Goal: Information Seeking & Learning: Learn about a topic

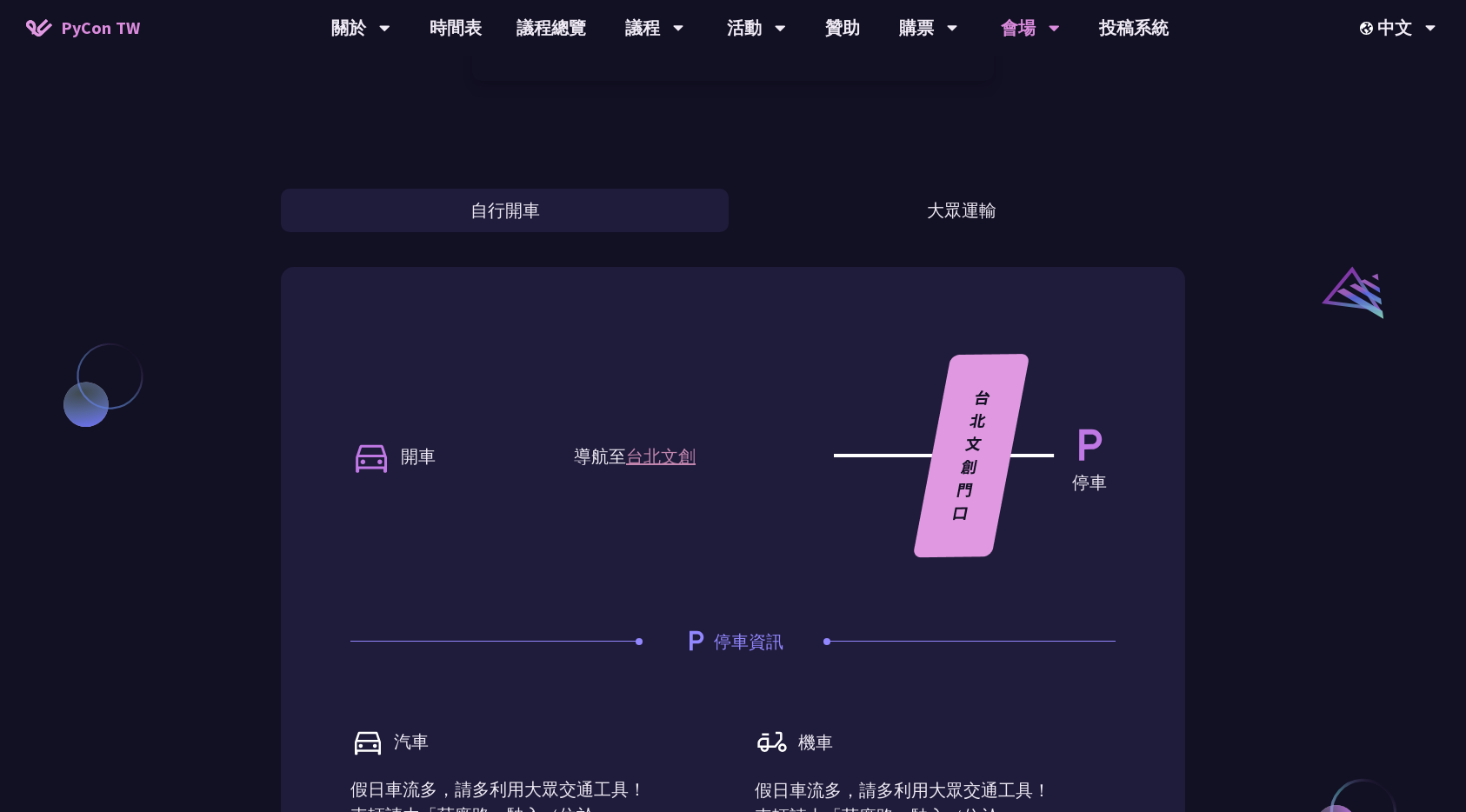
scroll to position [1204, 0]
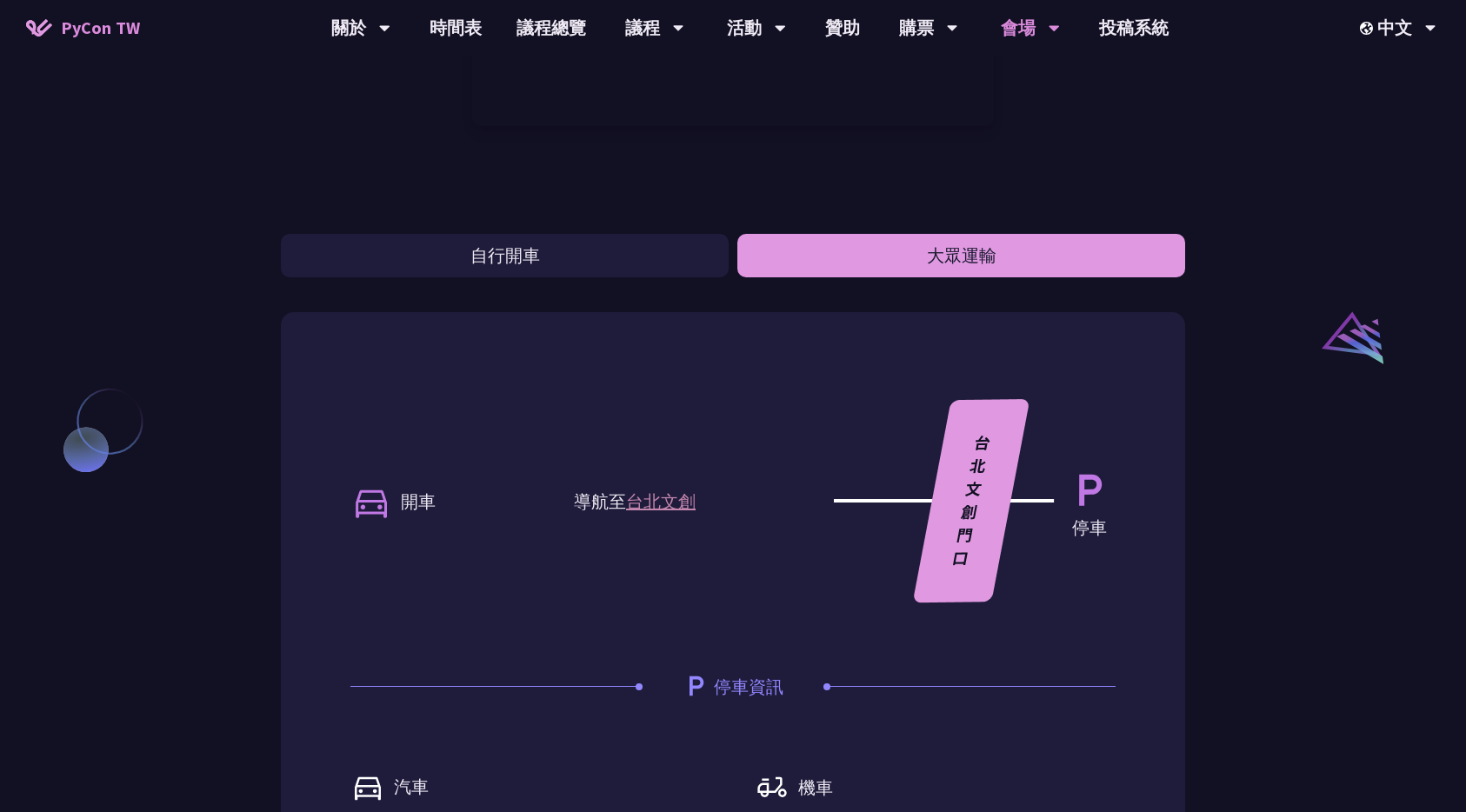
click at [803, 255] on button "大眾運輸" at bounding box center [961, 256] width 448 height 43
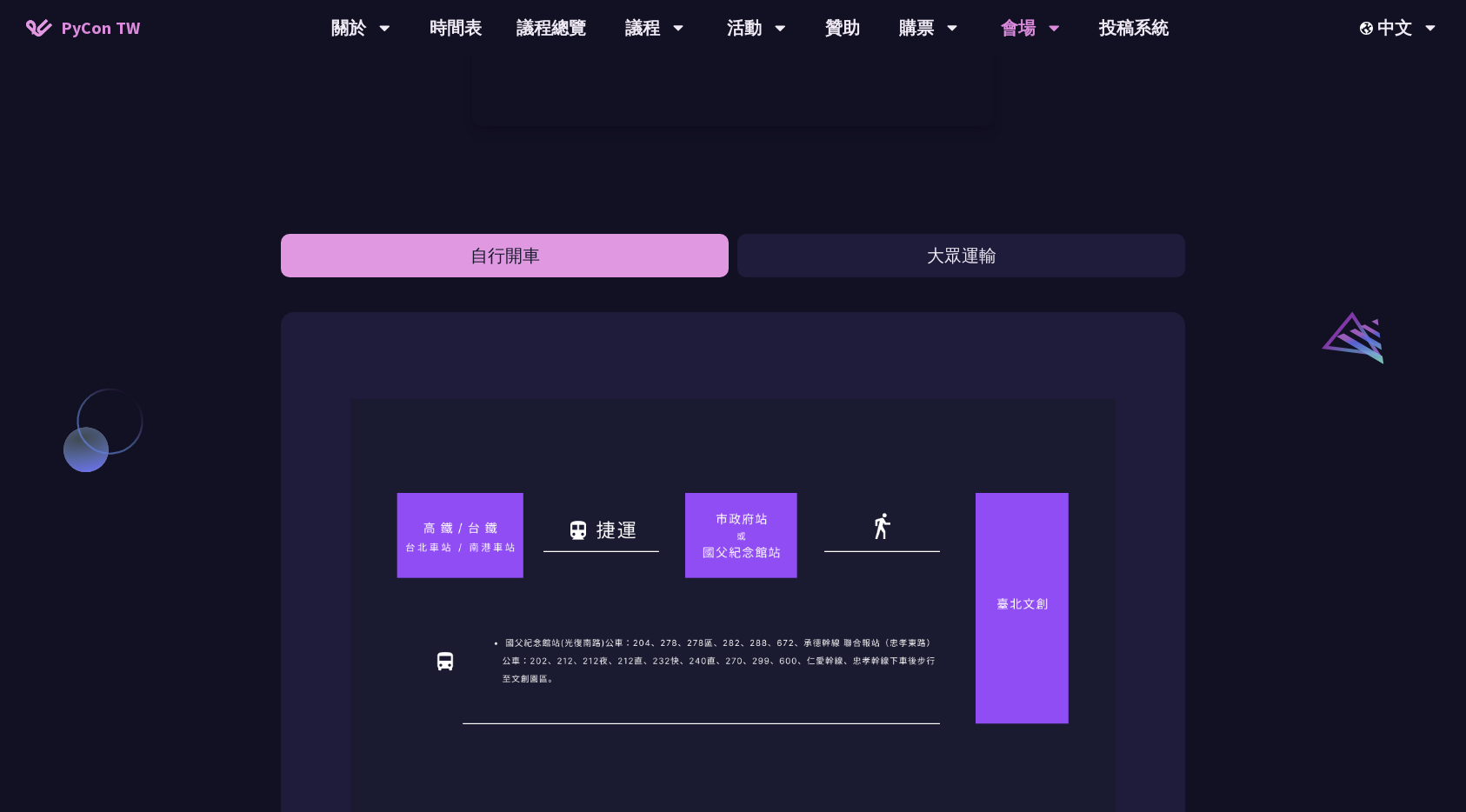
click at [670, 256] on button "自行開車" at bounding box center [505, 256] width 448 height 43
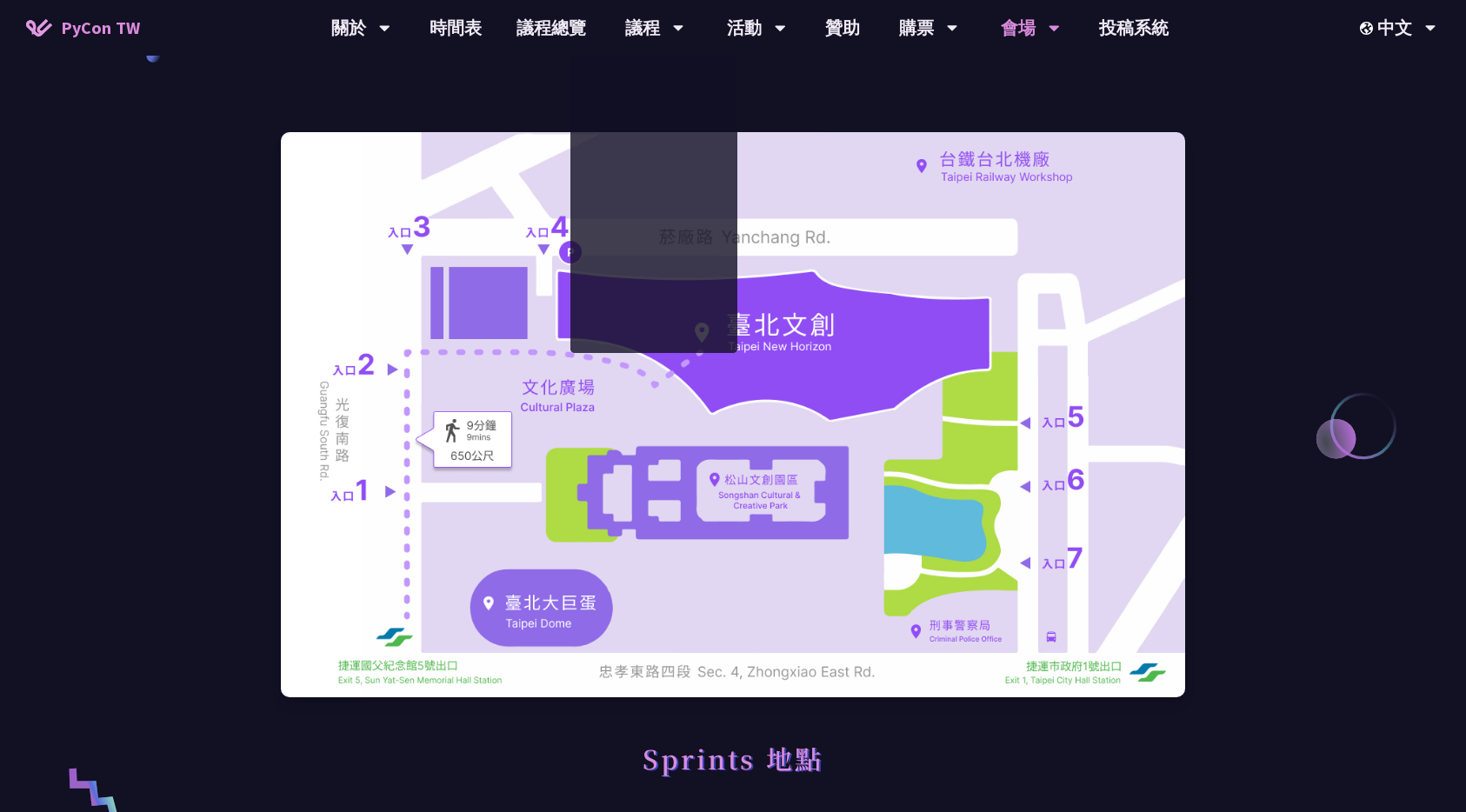
scroll to position [0, 0]
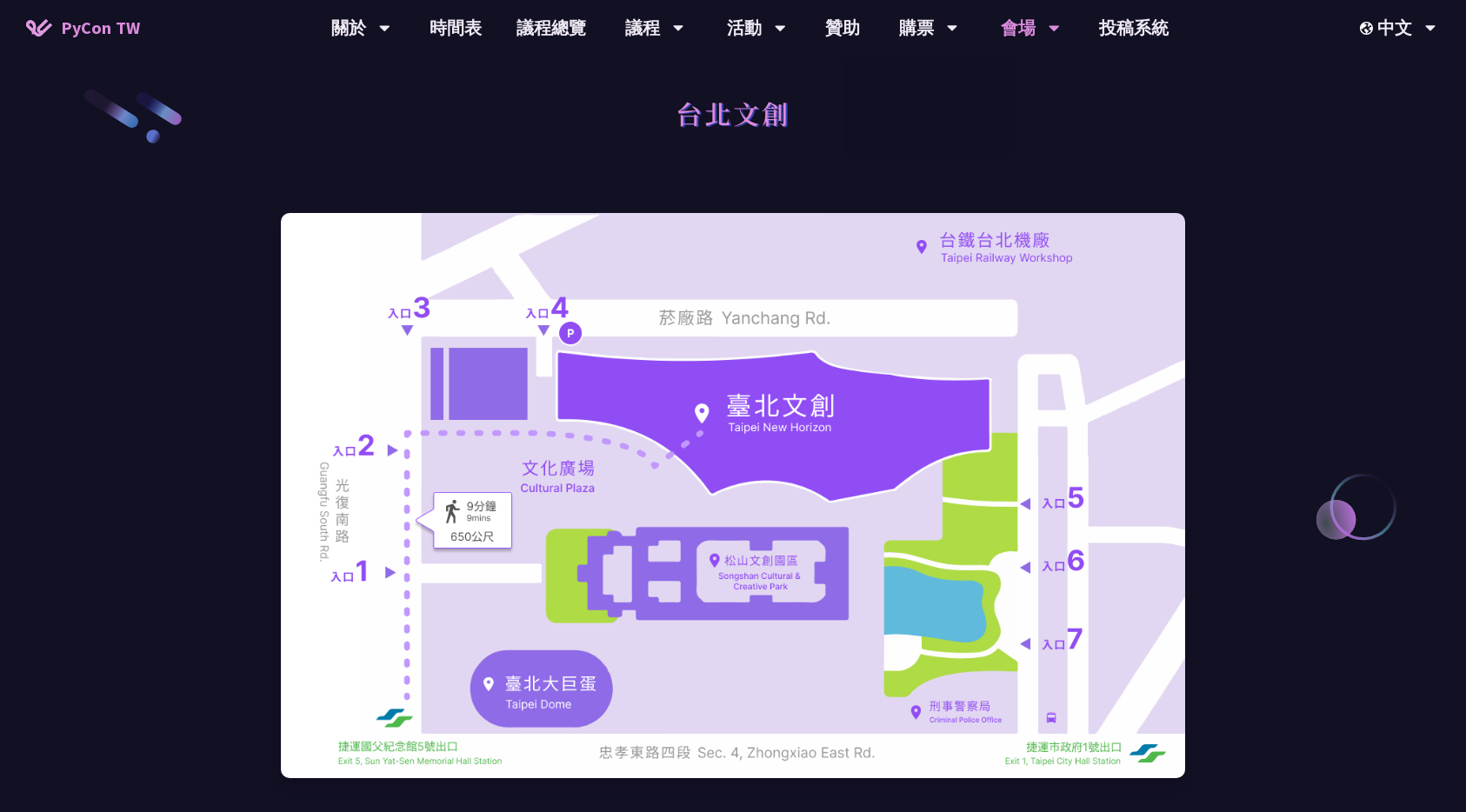
click at [1103, 125] on div "台北文創" at bounding box center [733, 132] width 904 height 91
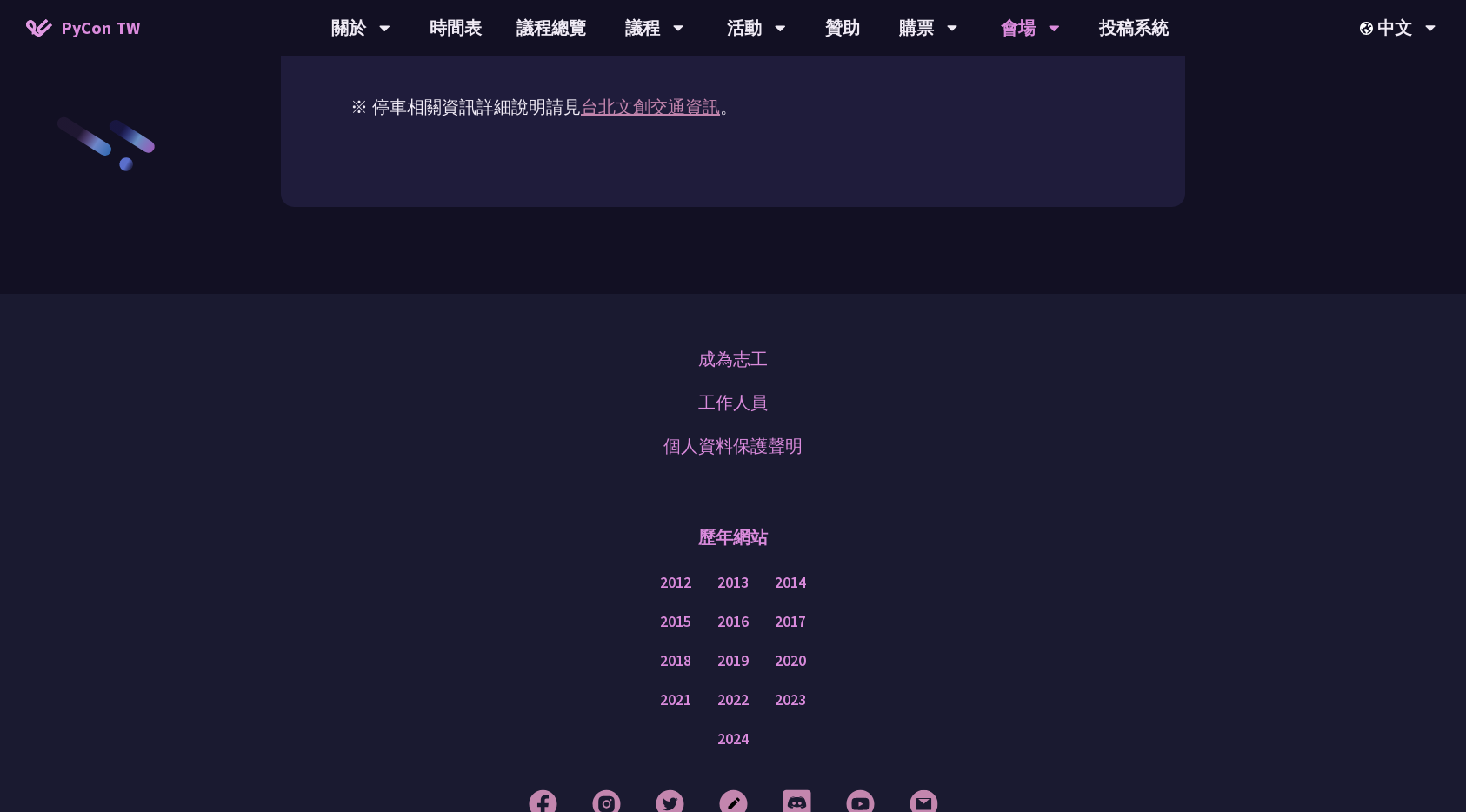
scroll to position [2364, 0]
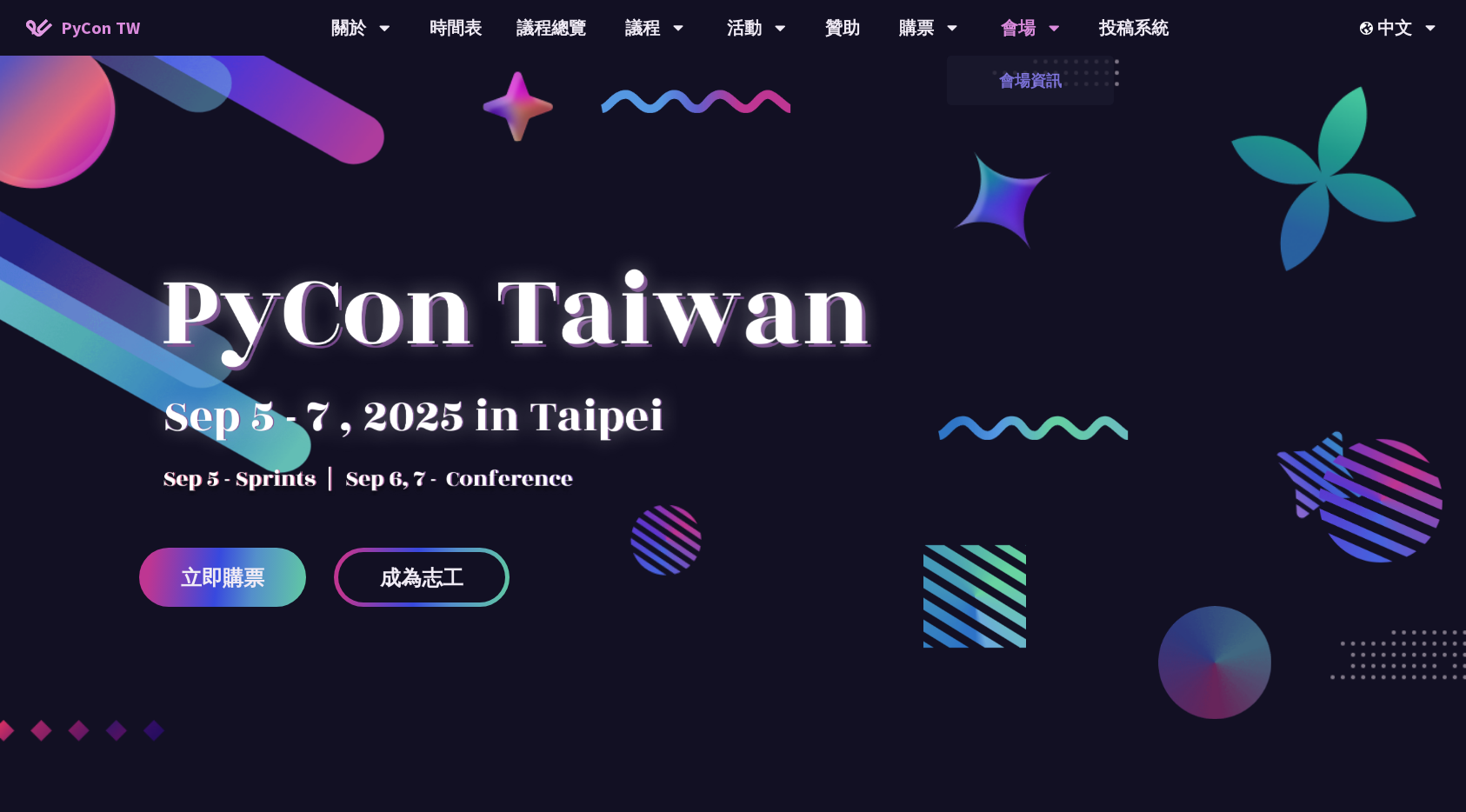
click at [1022, 77] on link "會場資訊" at bounding box center [1030, 79] width 167 height 41
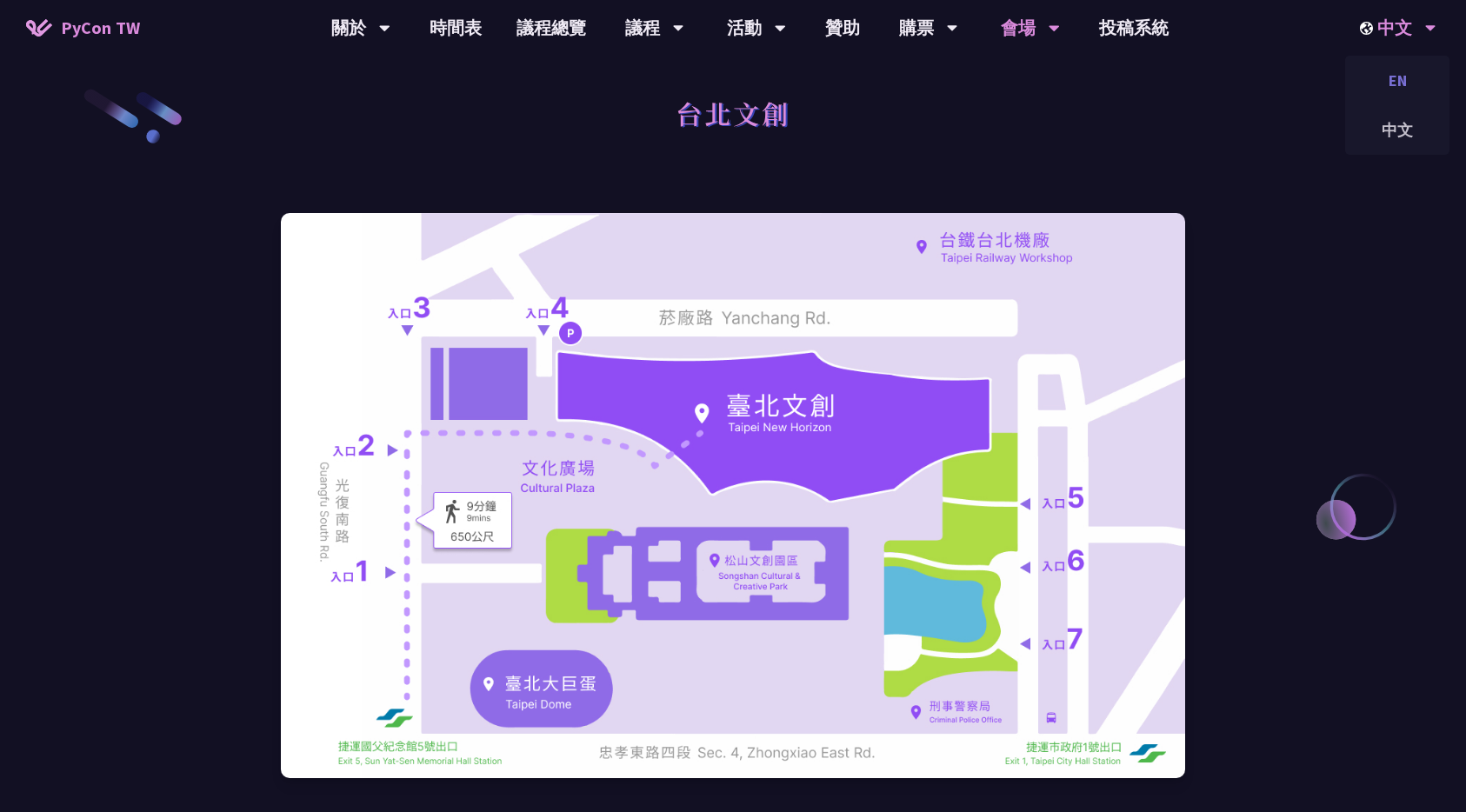
click at [1397, 83] on div "EN" at bounding box center [1396, 79] width 104 height 41
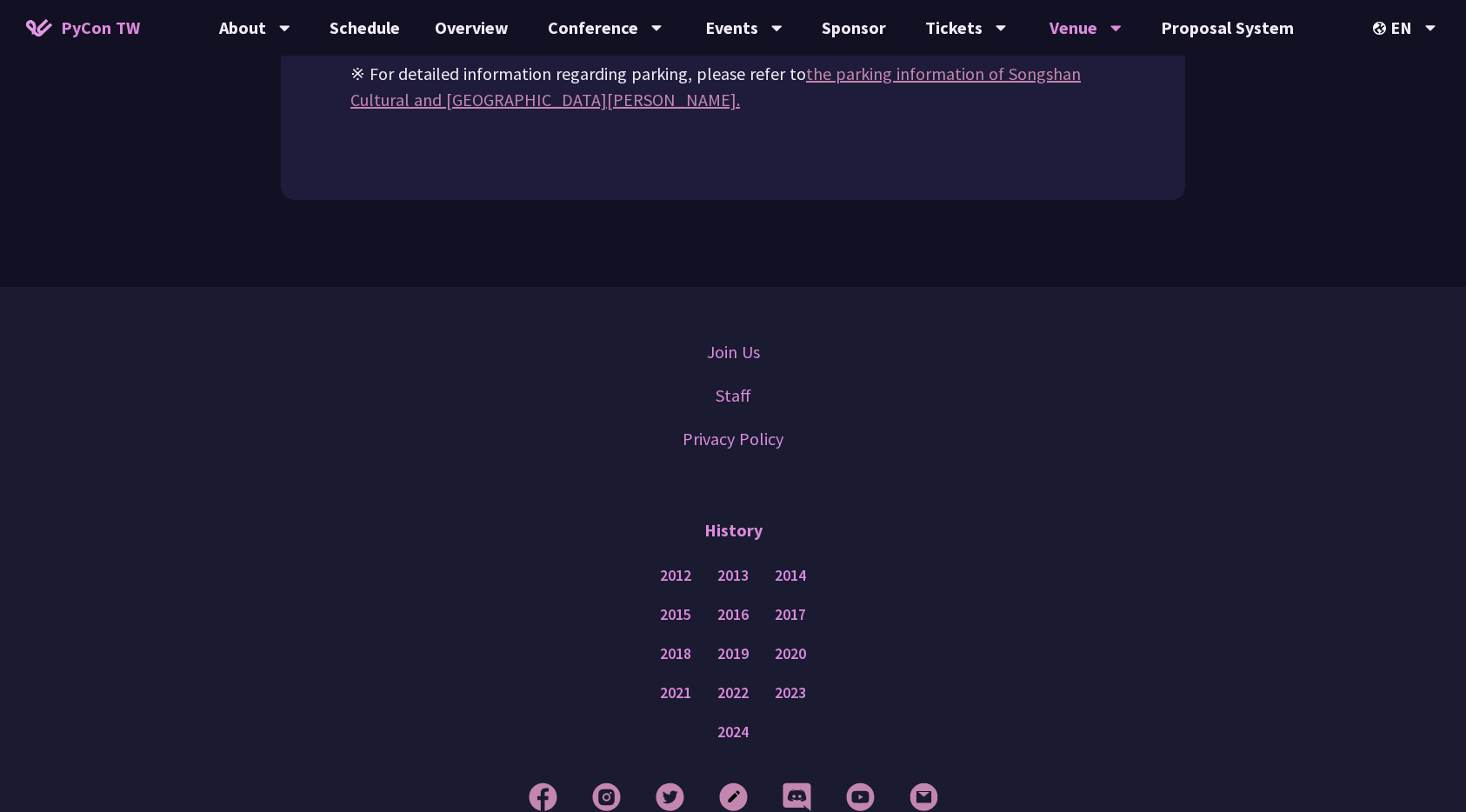
scroll to position [2673, 0]
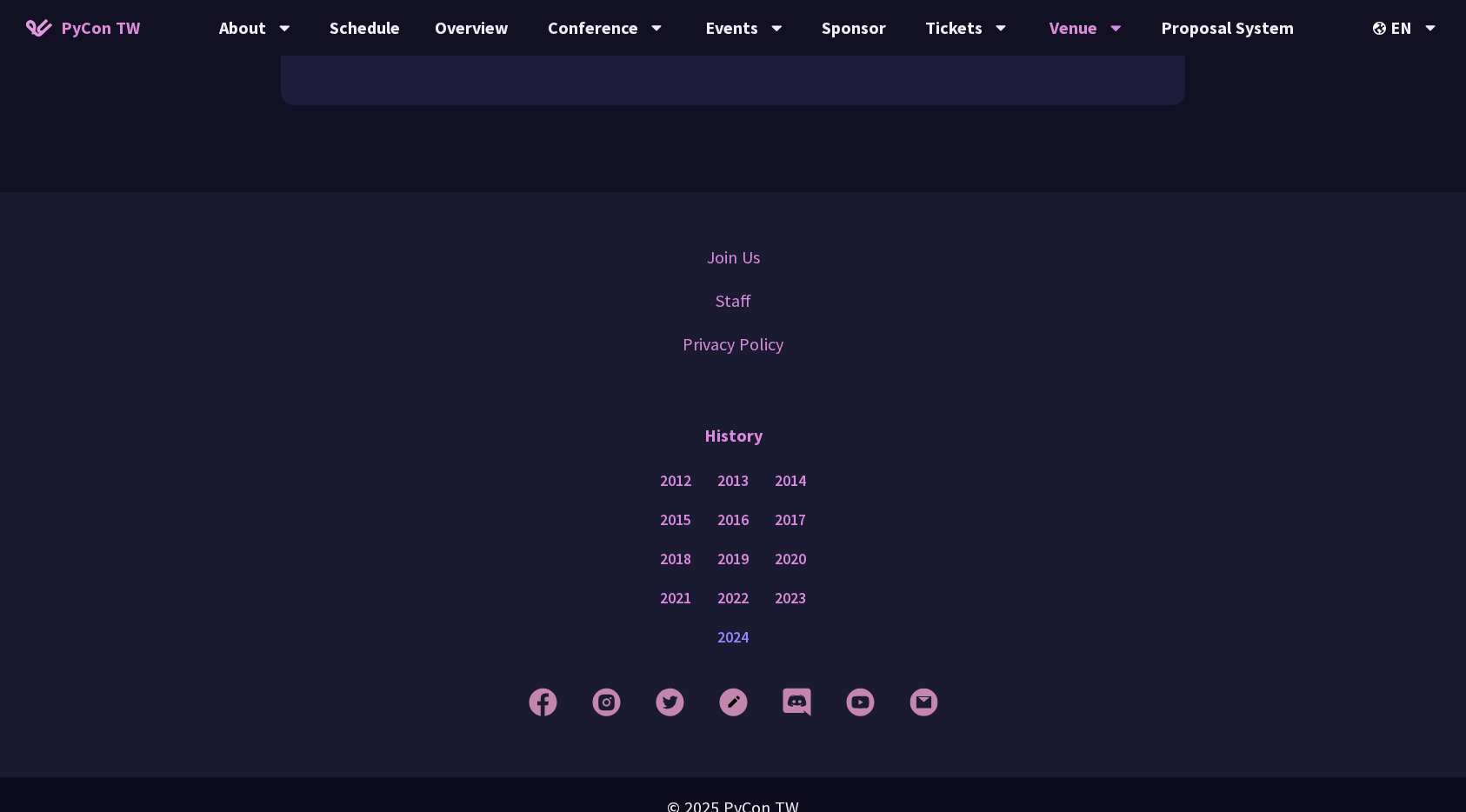
click at [738, 627] on link "2024" at bounding box center [733, 638] width 32 height 22
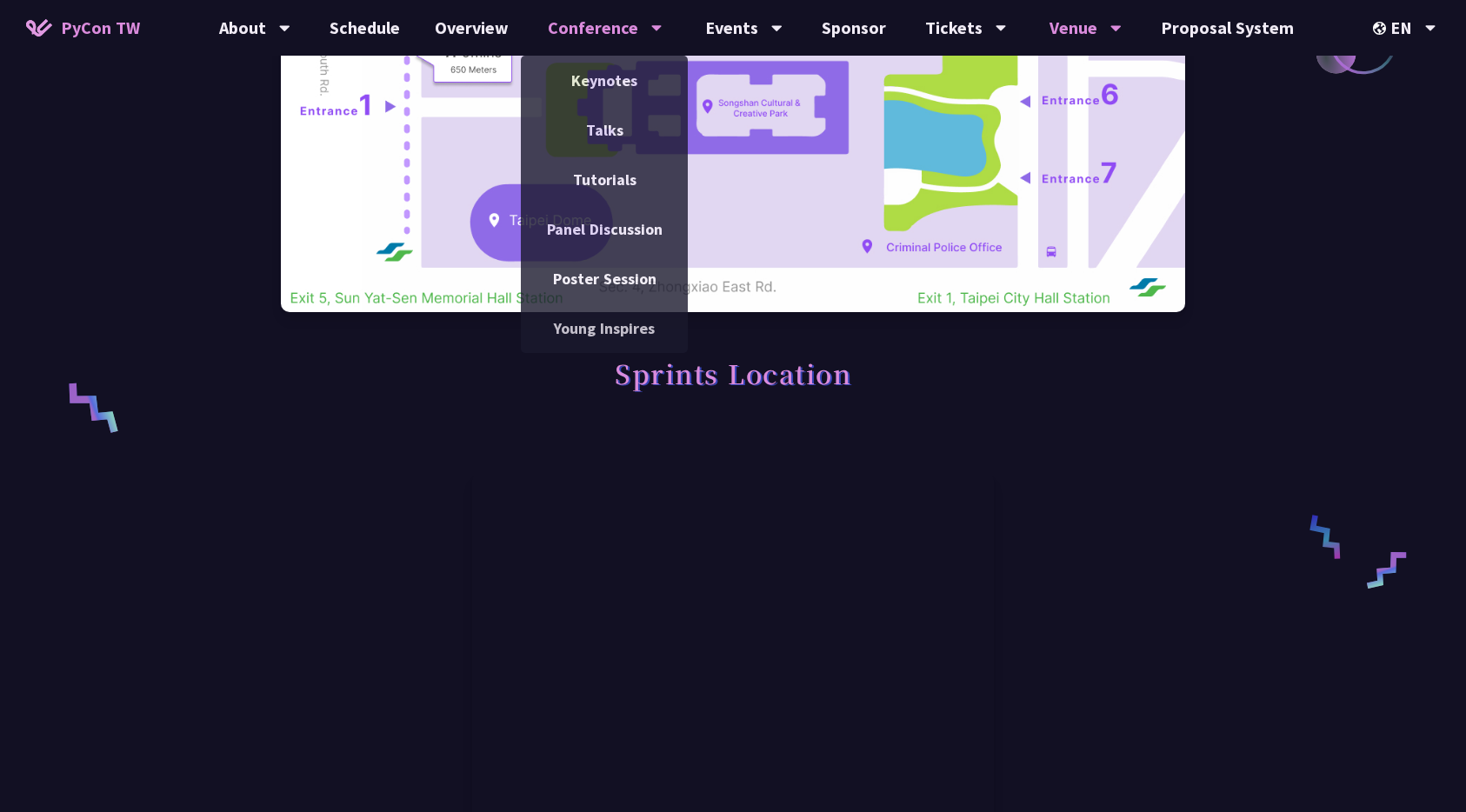
scroll to position [0, 0]
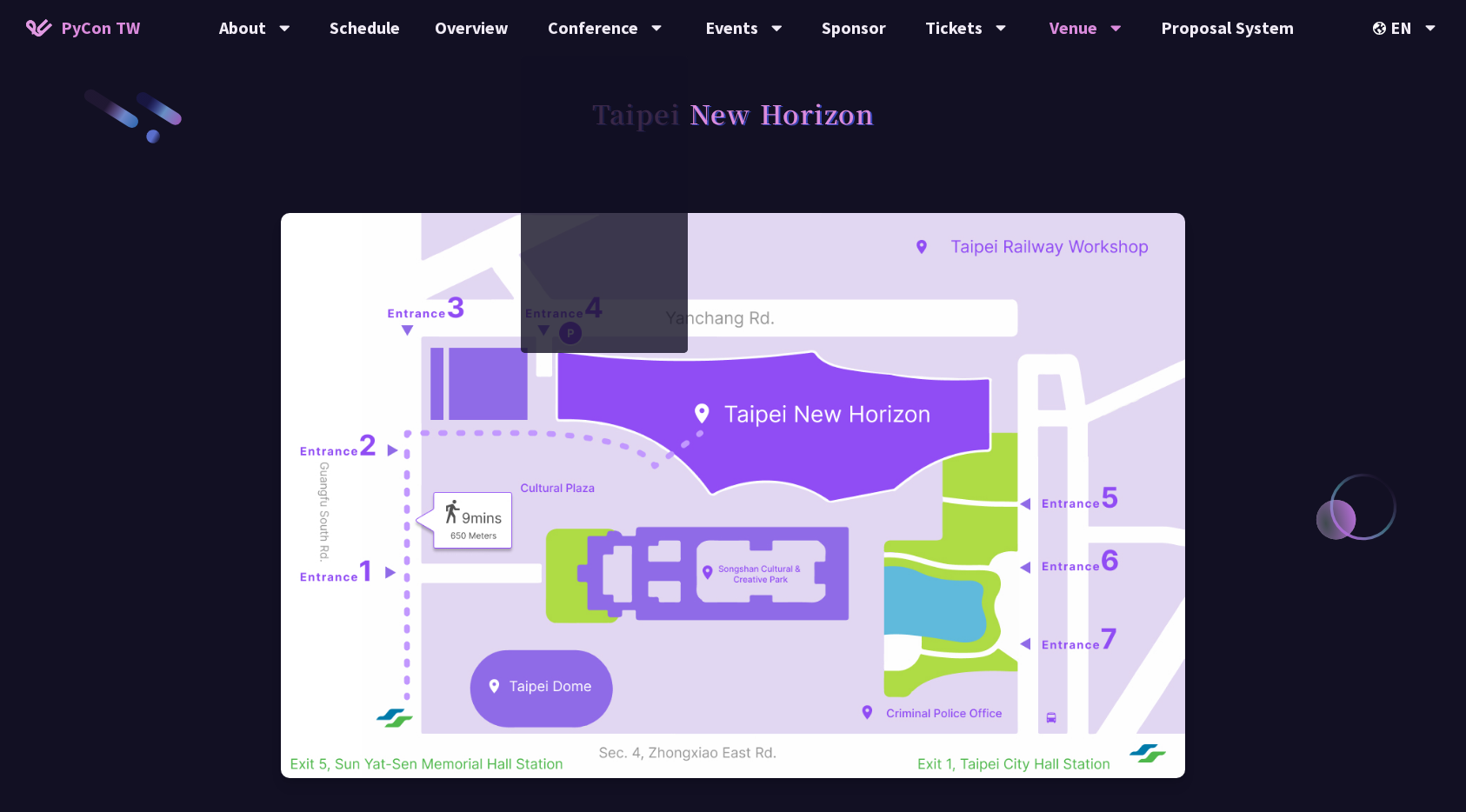
click at [821, 138] on h1 "Taipei New Horizon" at bounding box center [733, 113] width 282 height 52
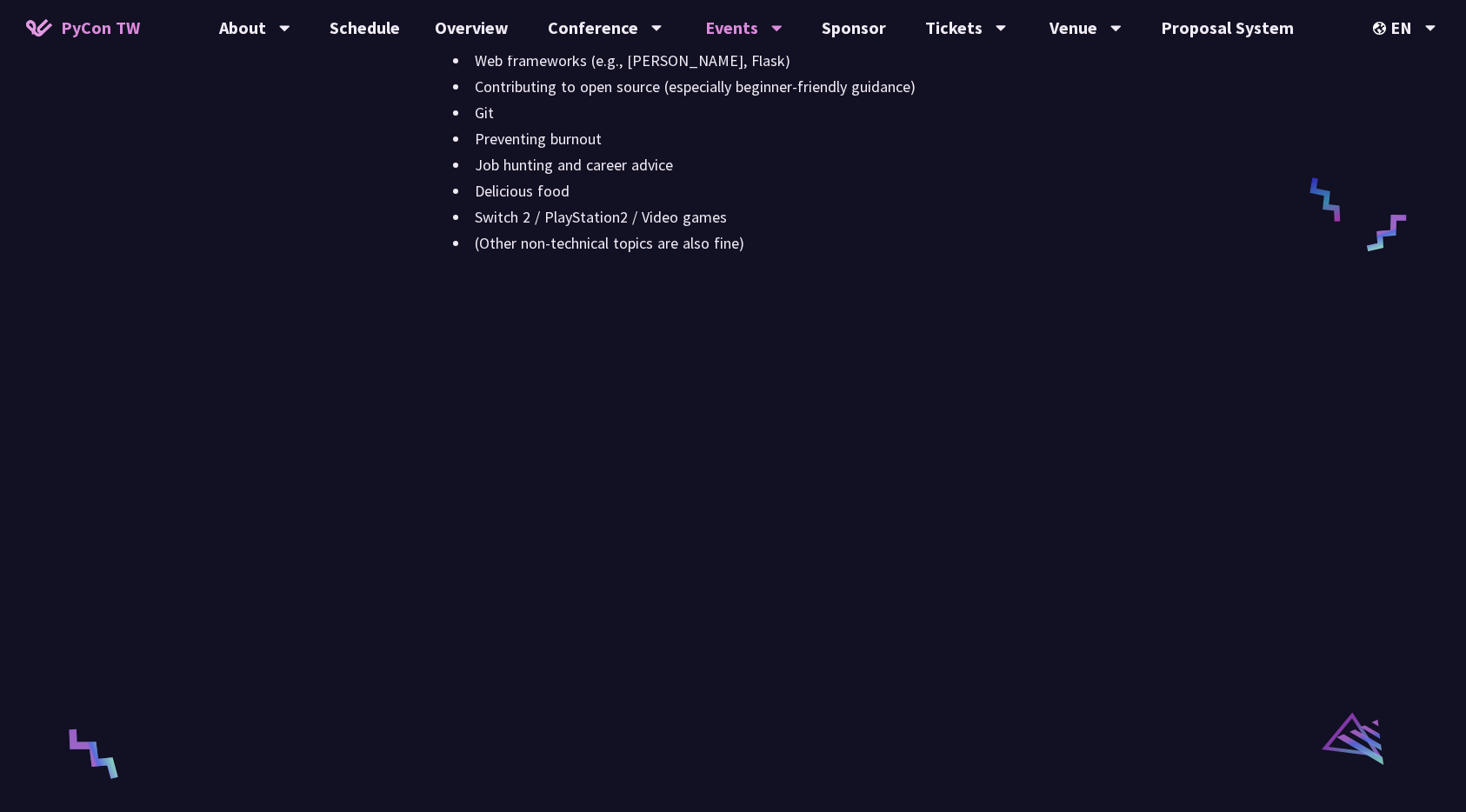
scroll to position [2349, 0]
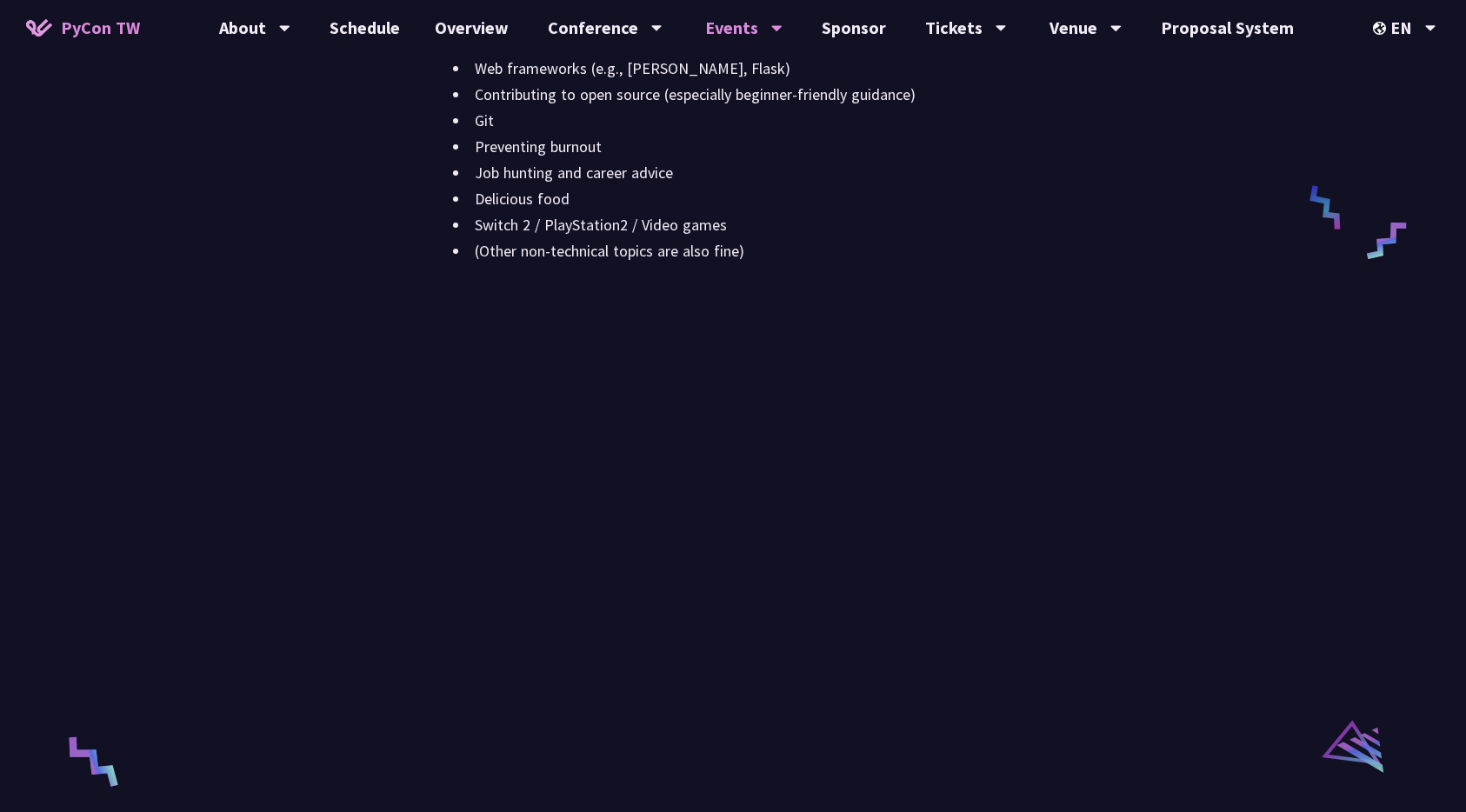
click at [796, 275] on div "Here are a few suggestions to spark your creativity: Python-based Maker project…" at bounding box center [818, 79] width 732 height 413
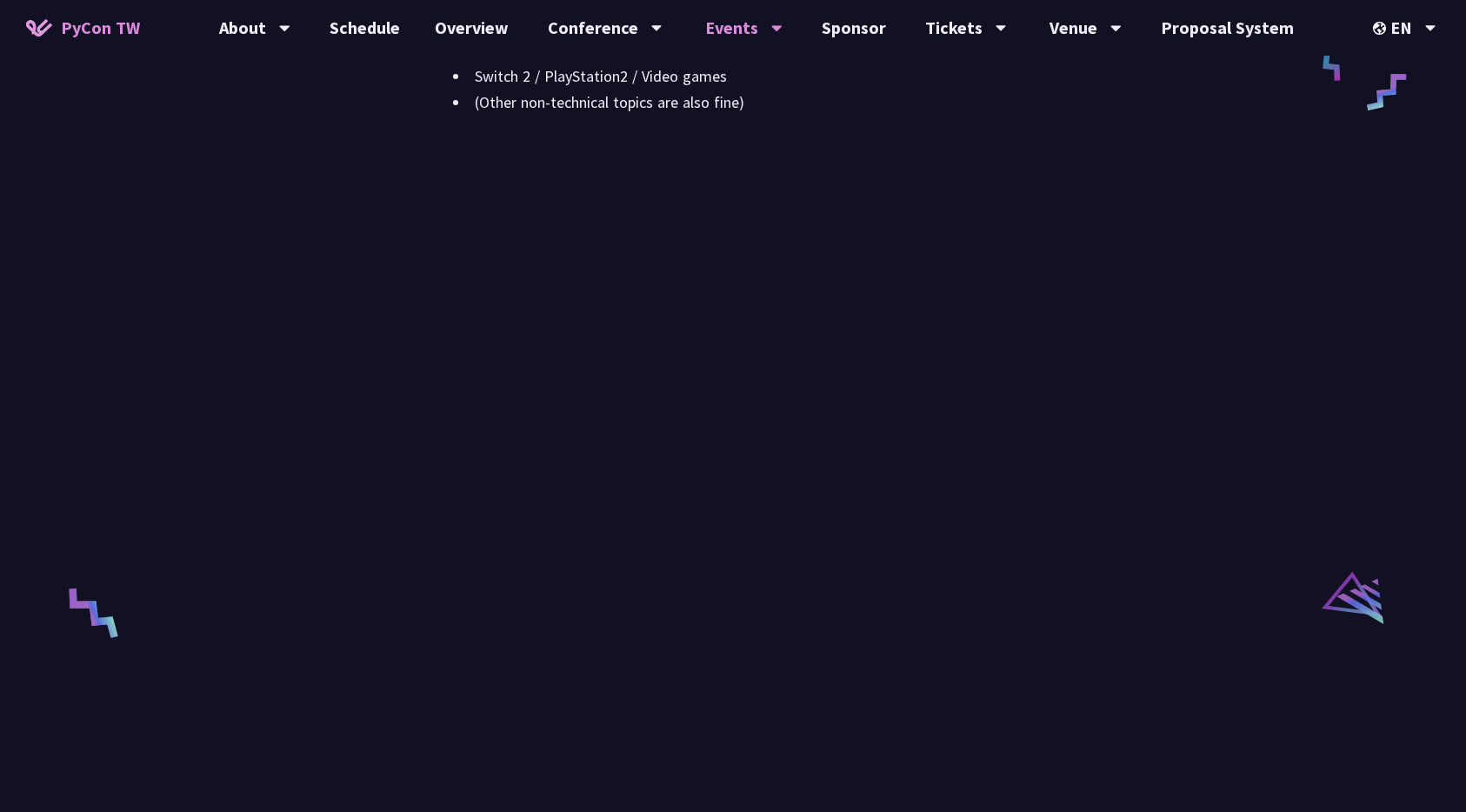
scroll to position [2510, 0]
